Goal: Go to known website: Access a specific website the user already knows

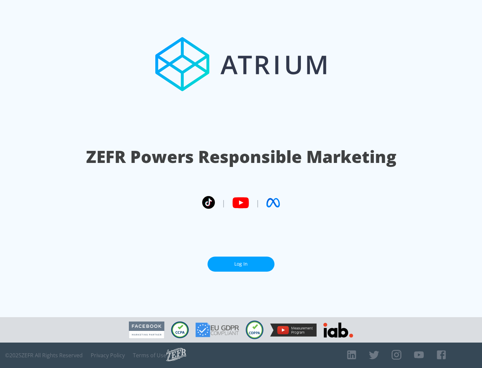
click at [241, 264] on link "Log In" at bounding box center [240, 264] width 67 height 15
